Goal: Task Accomplishment & Management: Manage account settings

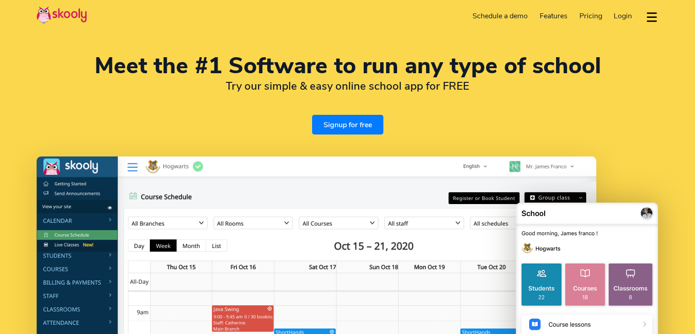
select select "en"
select select "65"
select select "Singapore"
select select "Asia/Singapore"
click at [330, 110] on div "Meet the #1 Software to run any type of school Try our simple & easy online sch…" at bounding box center [348, 95] width 622 height 80
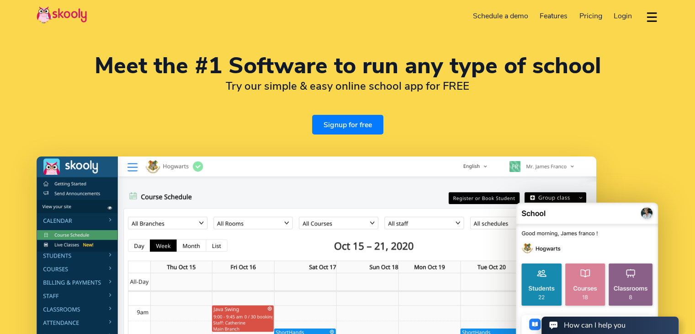
click at [619, 22] on link "Login" at bounding box center [623, 16] width 30 height 15
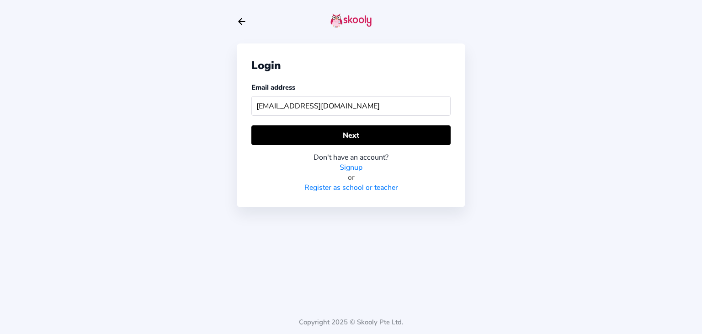
type input "[EMAIL_ADDRESS][DOMAIN_NAME]"
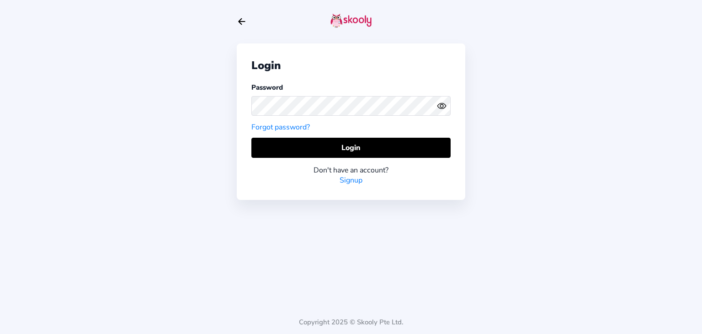
click at [277, 125] on link "Forgot password?" at bounding box center [280, 127] width 59 height 10
click at [297, 119] on div at bounding box center [350, 105] width 199 height 27
click at [300, 125] on link "Forgot password?" at bounding box center [280, 127] width 59 height 10
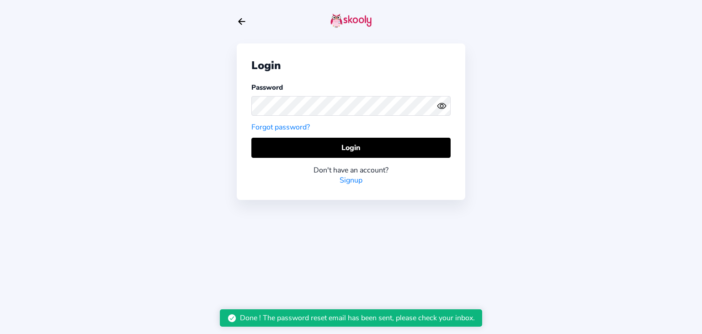
click at [459, 325] on div "Done ! The password reset email has been sent, please check your inbox." at bounding box center [351, 317] width 263 height 17
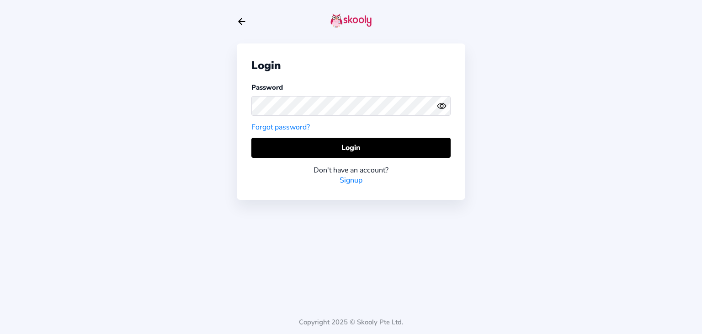
click at [241, 20] on icon "Arrow Back" at bounding box center [242, 21] width 10 height 10
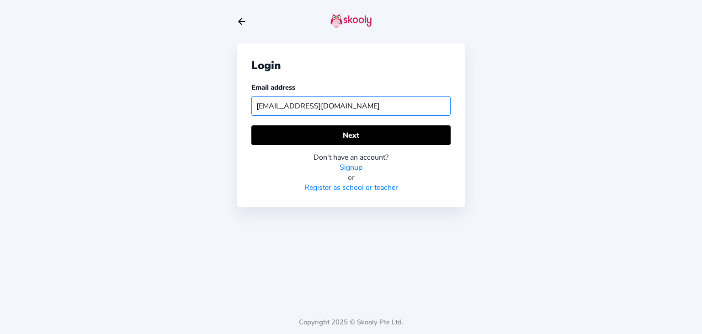
click at [396, 102] on input "[EMAIL_ADDRESS][DOMAIN_NAME]" at bounding box center [350, 106] width 199 height 20
type input "s"
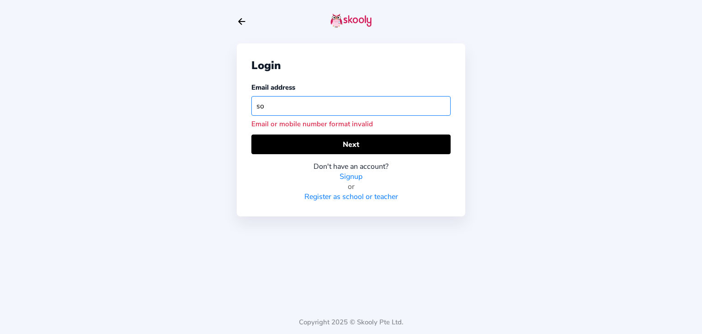
type input "s"
type input "w"
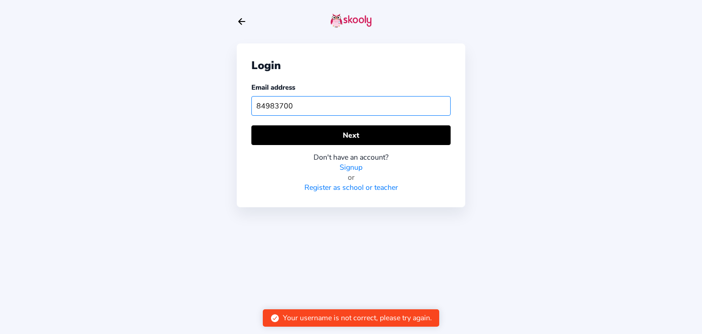
type input "84983700"
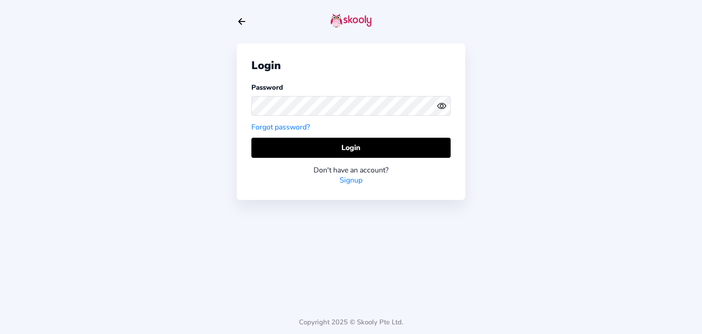
click at [298, 128] on link "Forgot password?" at bounding box center [280, 127] width 59 height 10
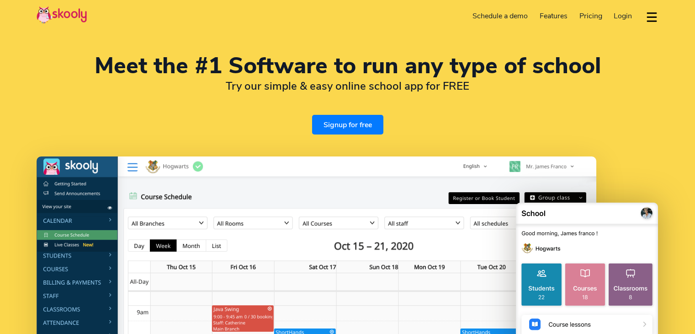
select select "en"
select select "65"
select select "[GEOGRAPHIC_DATA]"
select select "[GEOGRAPHIC_DATA]/[GEOGRAPHIC_DATA]"
click at [621, 17] on span "Login" at bounding box center [623, 16] width 18 height 10
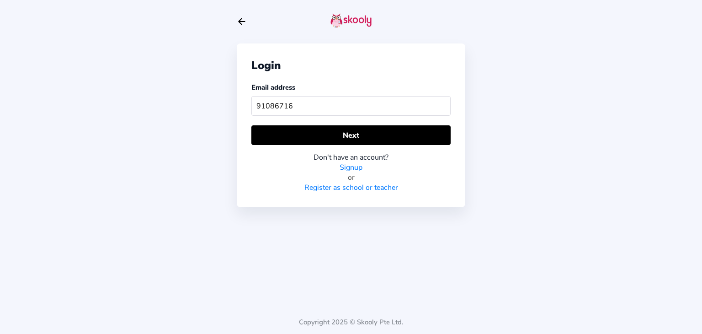
type input "91086716"
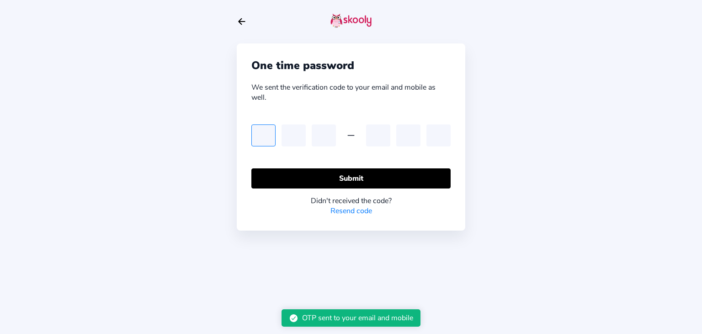
click at [254, 132] on input "text" at bounding box center [263, 135] width 24 height 22
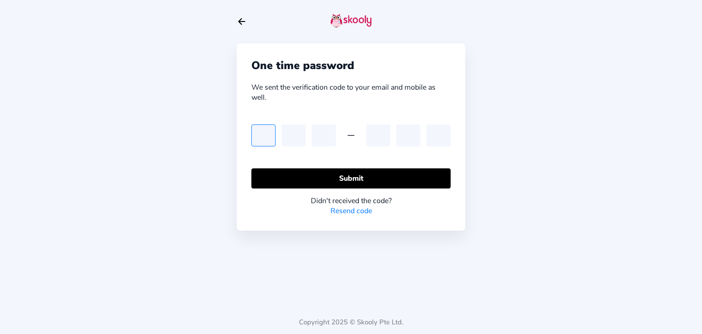
type input "4"
type input "2"
type input "3"
type input "6"
type input "2"
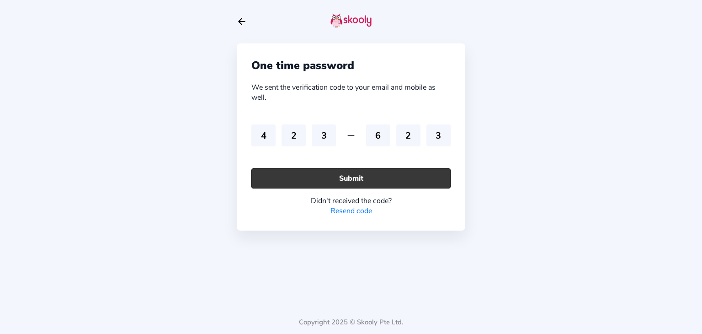
click at [320, 172] on button "Submit" at bounding box center [350, 178] width 199 height 20
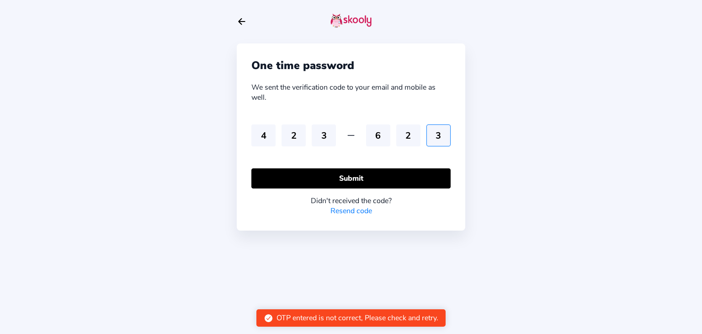
click at [440, 141] on input "3" at bounding box center [438, 135] width 24 height 22
type input "3"
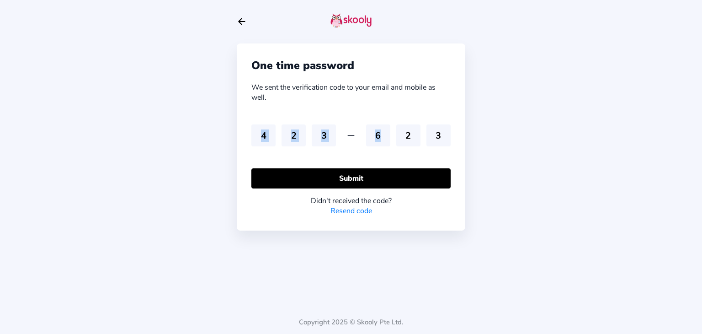
drag, startPoint x: 440, startPoint y: 141, endPoint x: 415, endPoint y: 112, distance: 38.6
click at [415, 112] on div "One time password We sent the verification code to your email and mobile as wel…" at bounding box center [351, 136] width 229 height 187
click at [448, 142] on input "3" at bounding box center [438, 135] width 24 height 22
click at [415, 145] on input "2" at bounding box center [408, 135] width 24 height 22
click at [378, 136] on input "6" at bounding box center [378, 135] width 24 height 22
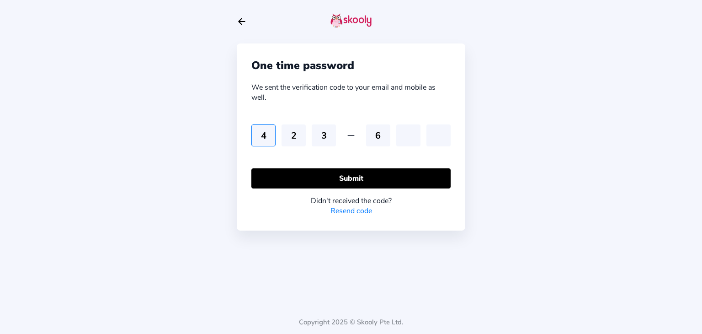
click at [262, 139] on input "4" at bounding box center [263, 135] width 24 height 22
click at [257, 137] on input "text" at bounding box center [263, 135] width 24 height 22
type input "4"
type input "3"
type input "2"
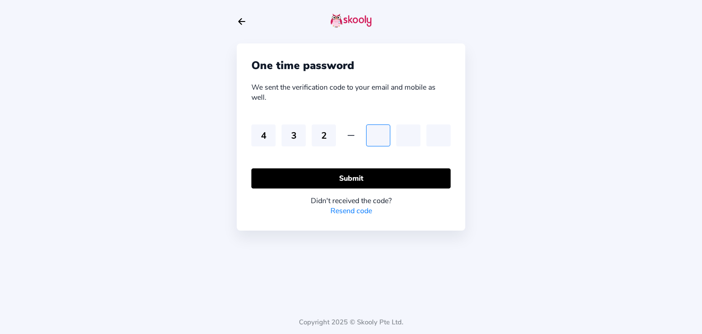
type input "3"
type input "6"
type input "2"
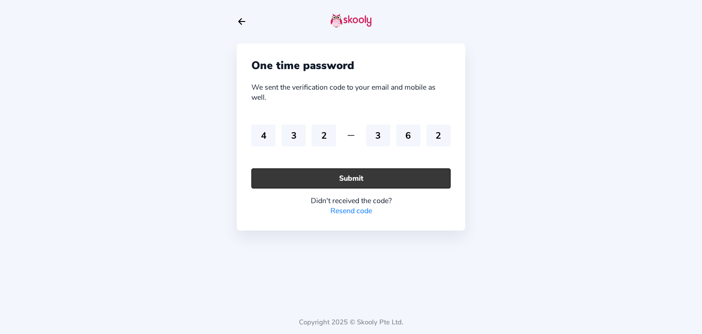
click at [331, 180] on button "Submit" at bounding box center [350, 178] width 199 height 20
